Goal: Information Seeking & Learning: Learn about a topic

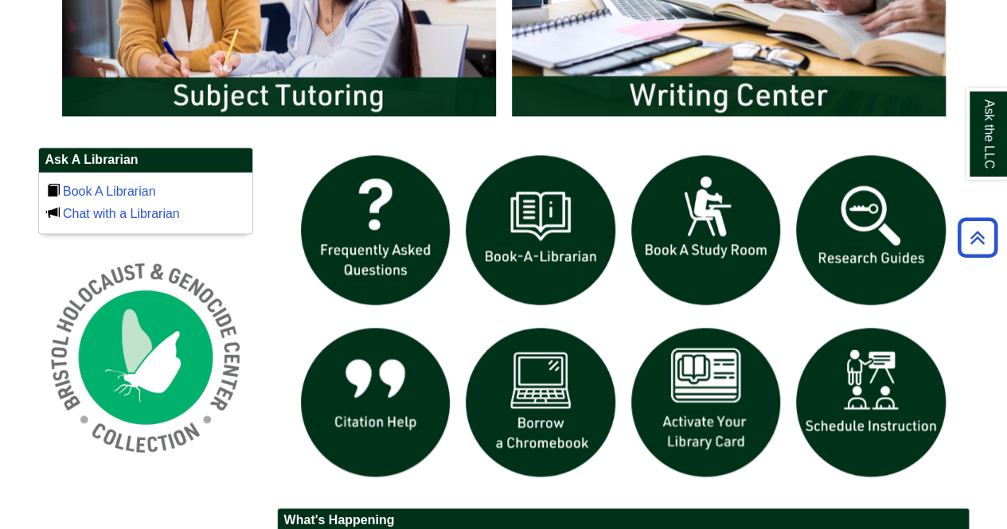
scroll to position [969, 0]
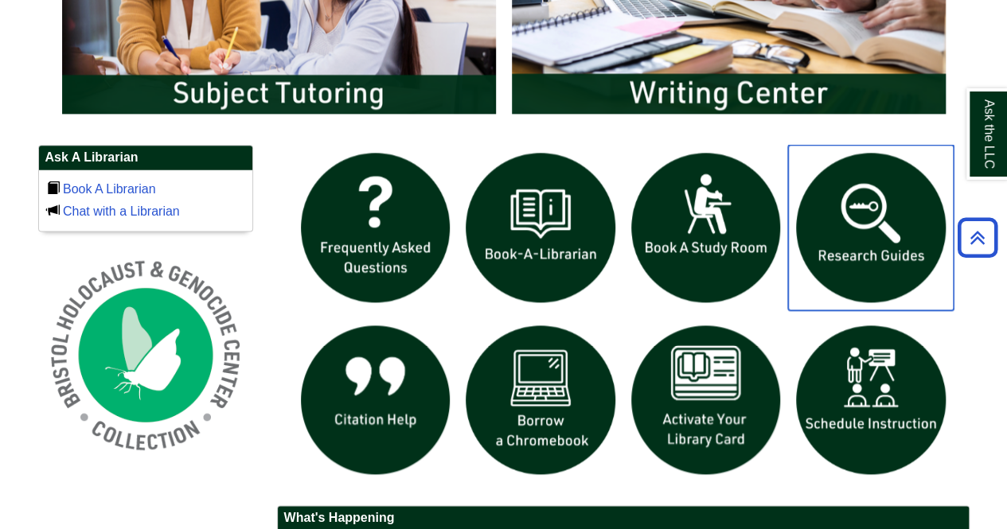
click at [840, 252] on img "slideshow" at bounding box center [871, 228] width 166 height 166
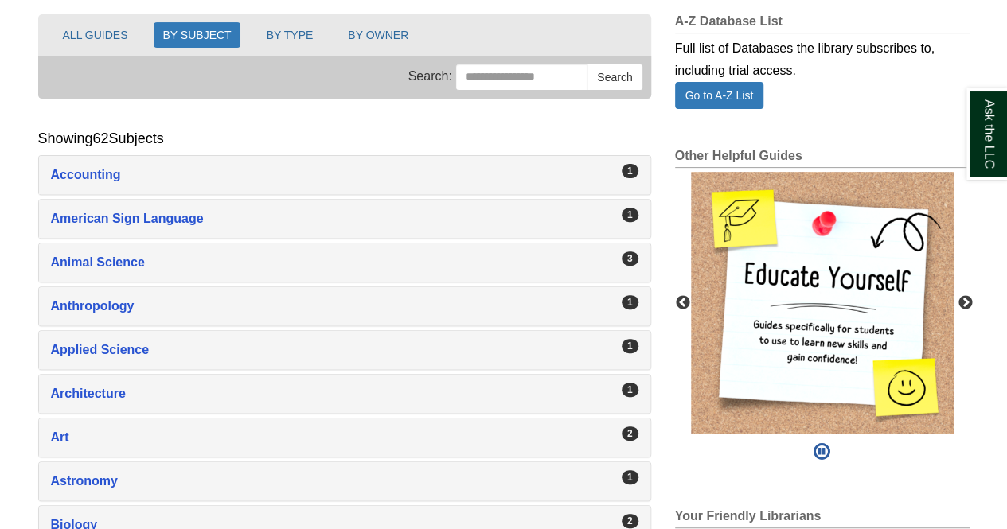
scroll to position [201, 0]
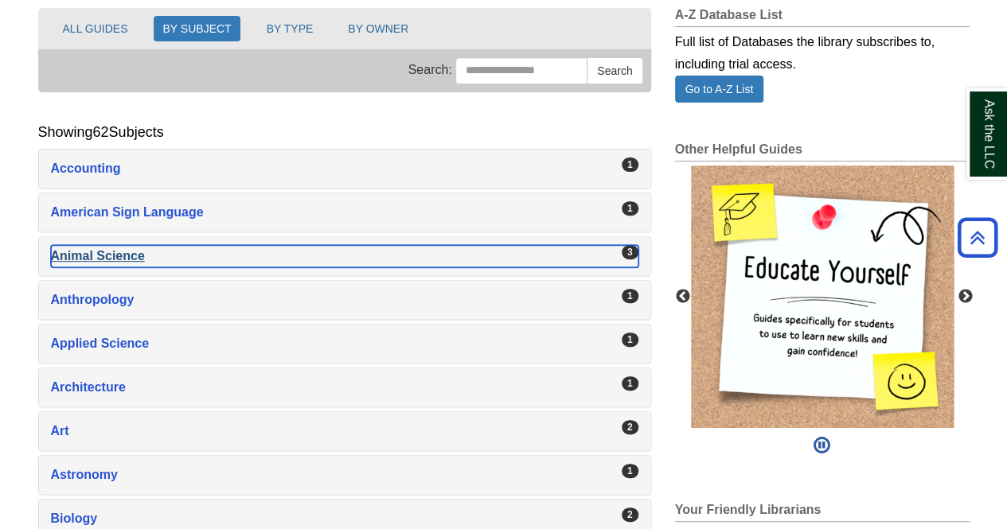
click at [477, 254] on div "Animal Science , 3 guides" at bounding box center [344, 256] width 587 height 22
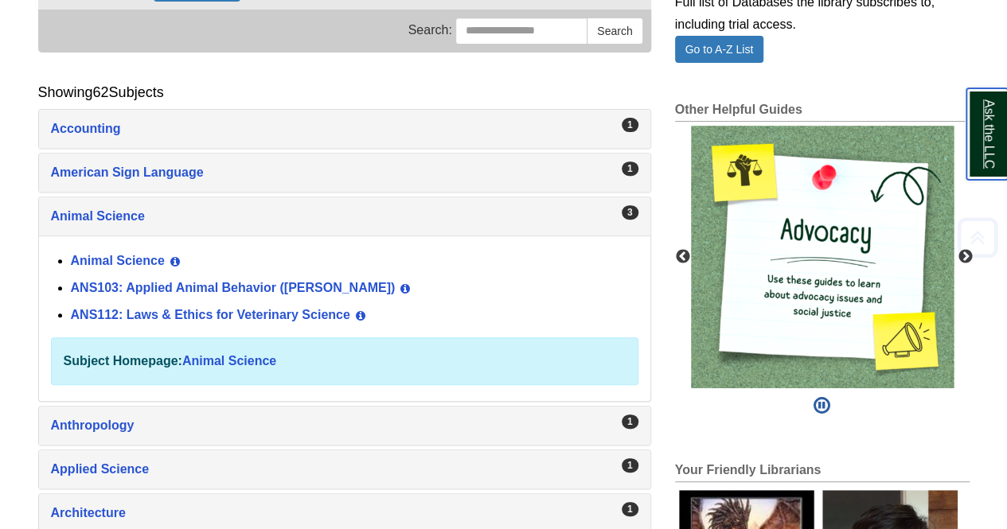
scroll to position [241, 0]
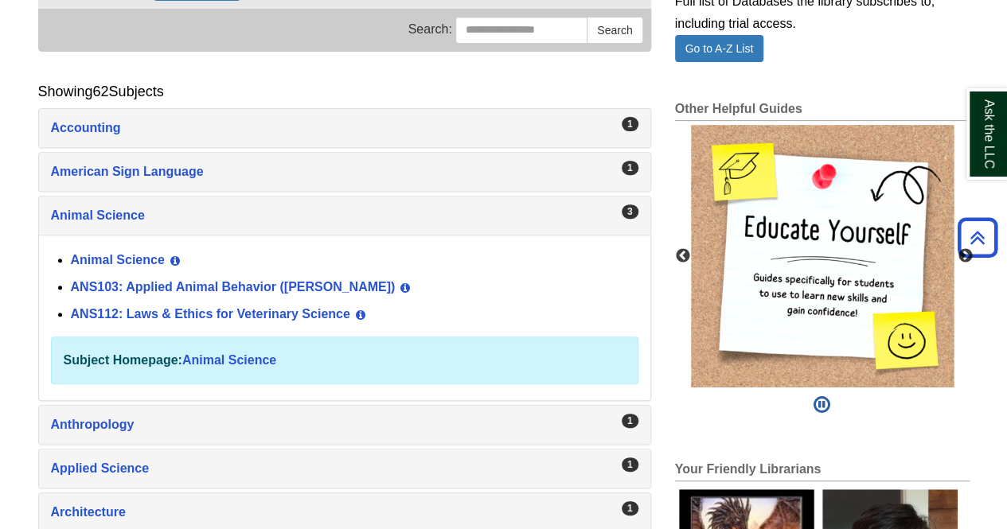
click at [123, 266] on div "Animal Science View Guide Info" at bounding box center [354, 260] width 567 height 27
click at [124, 256] on link "Animal Science" at bounding box center [118, 260] width 94 height 14
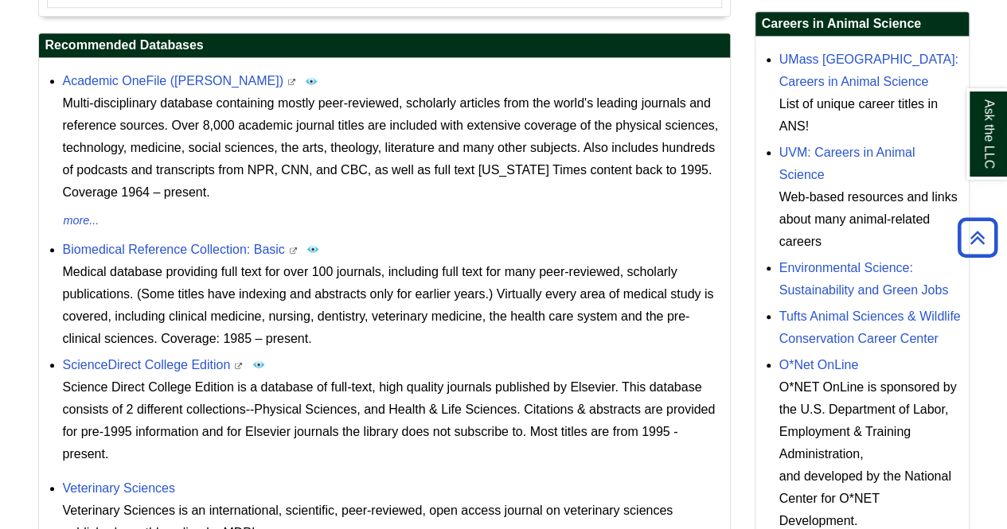
scroll to position [614, 0]
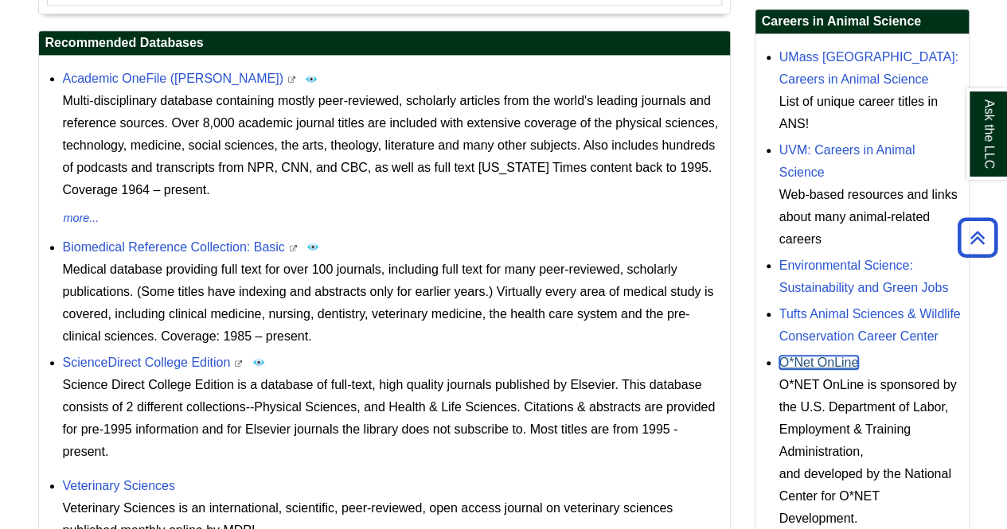
click at [813, 356] on link "O*Net OnLine" at bounding box center [819, 363] width 80 height 14
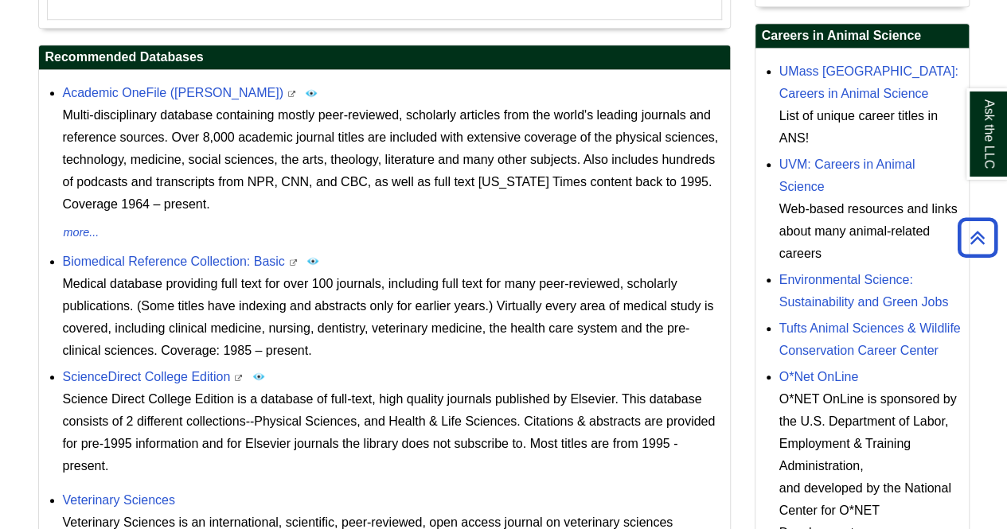
scroll to position [595, 0]
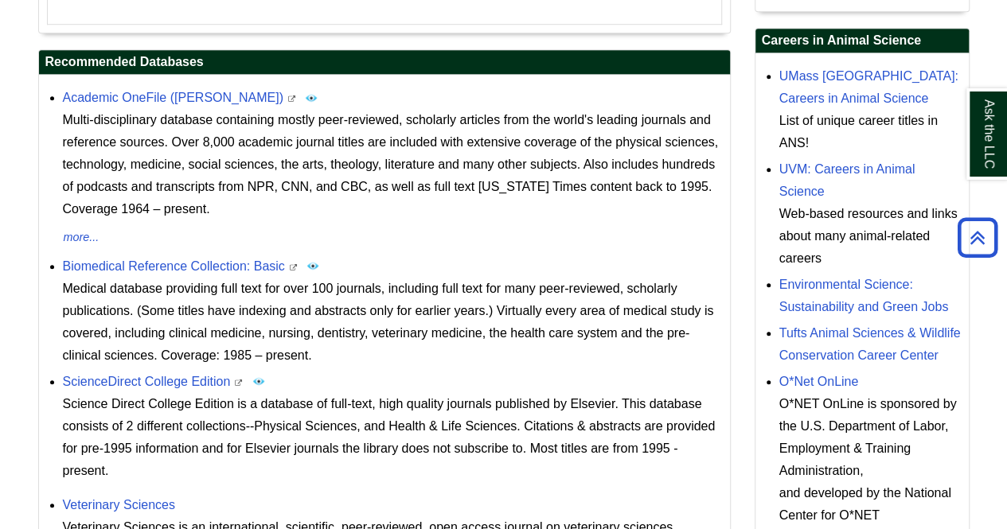
click at [812, 181] on div "UVM: Careers in Animal Science Web-based resources and links about many animal-…" at bounding box center [869, 213] width 181 height 111
click at [801, 190] on link "UVM: Careers in Animal Science" at bounding box center [847, 180] width 136 height 36
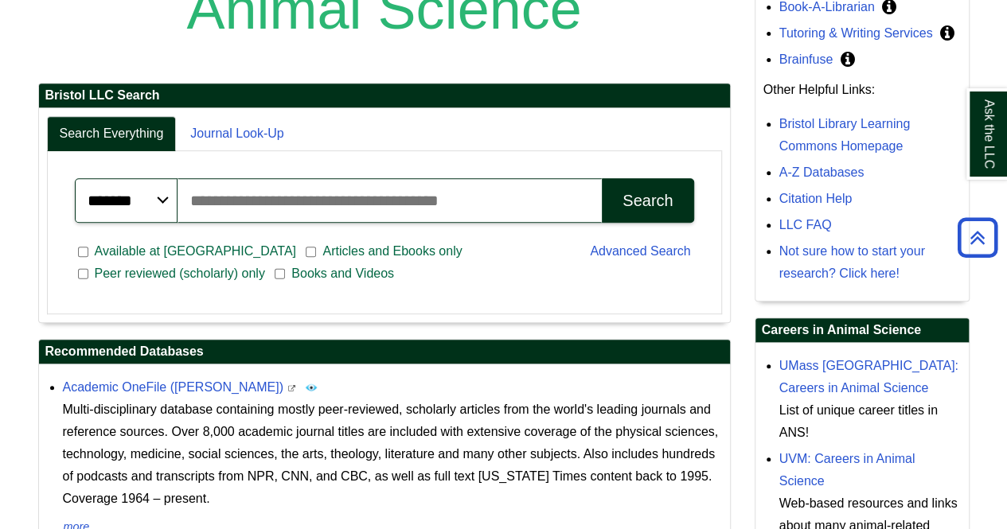
scroll to position [305, 0]
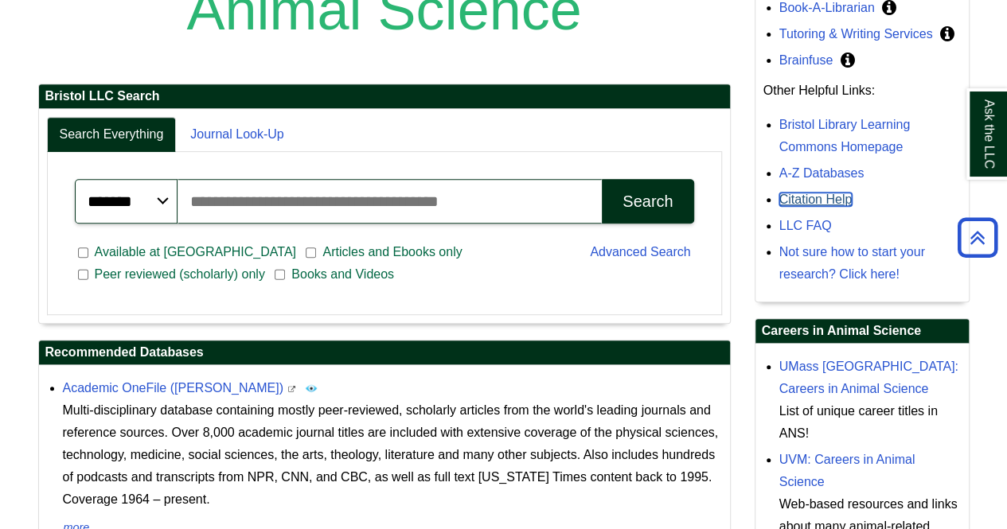
click at [812, 198] on link "Citation Help" at bounding box center [815, 200] width 73 height 14
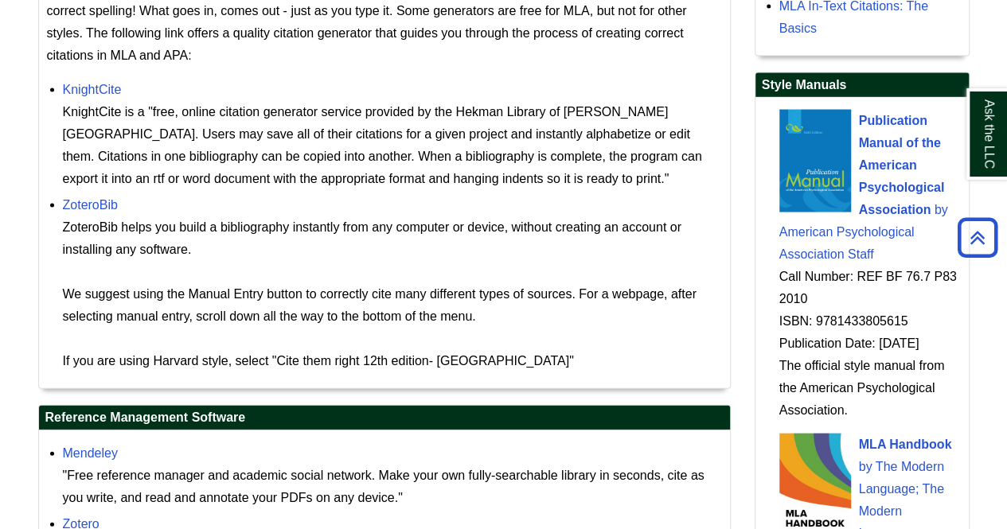
scroll to position [1513, 0]
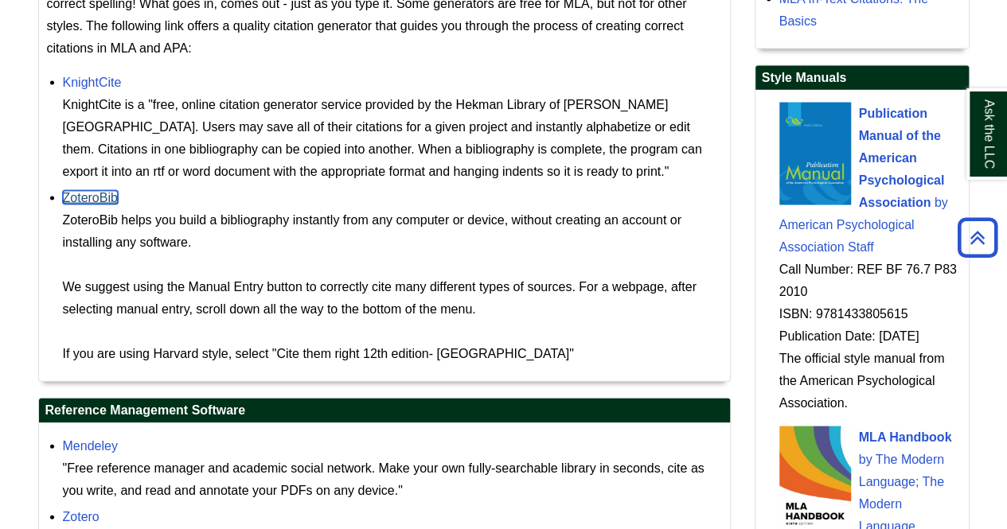
click at [84, 191] on link "ZoteroBib" at bounding box center [90, 198] width 55 height 14
